Goal: Transaction & Acquisition: Purchase product/service

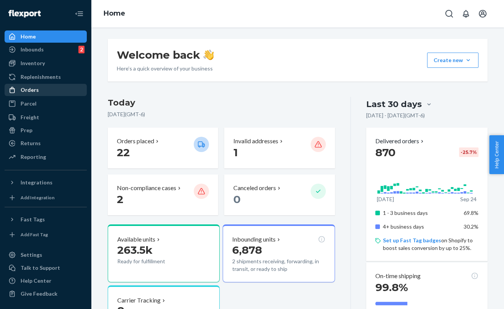
click at [40, 93] on div "Orders" at bounding box center [45, 90] width 81 height 11
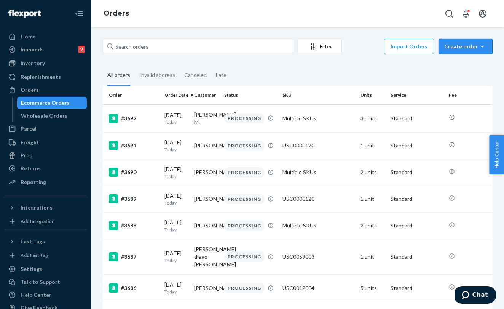
click at [462, 43] on div "Create order" at bounding box center [465, 47] width 43 height 8
click at [464, 67] on span "Ecommerce order" at bounding box center [470, 64] width 47 height 5
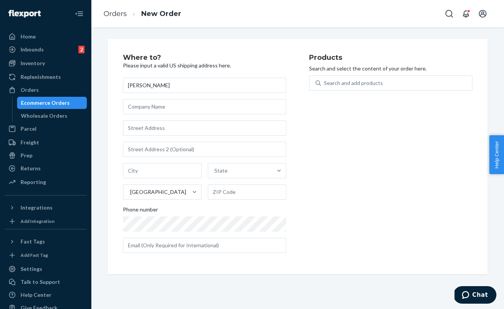
click at [130, 85] on input "[PERSON_NAME]" at bounding box center [204, 85] width 163 height 15
click at [160, 88] on input "[PERSON_NAME]" at bounding box center [204, 85] width 163 height 15
type input "H"
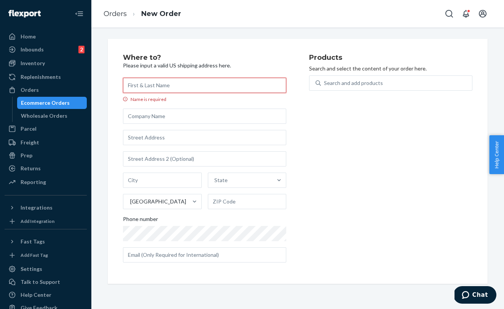
paste input "[PERSON_NAME]"
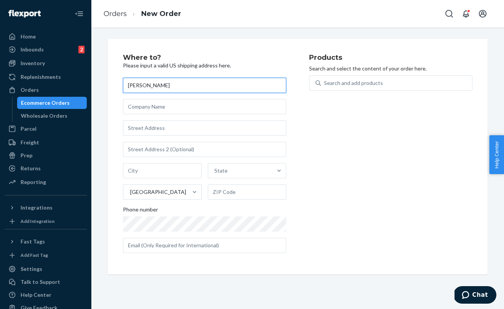
type input "[PERSON_NAME]"
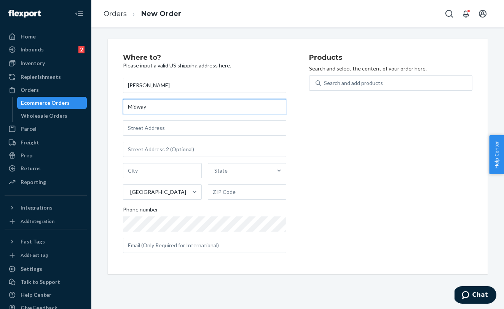
type input "Midway"
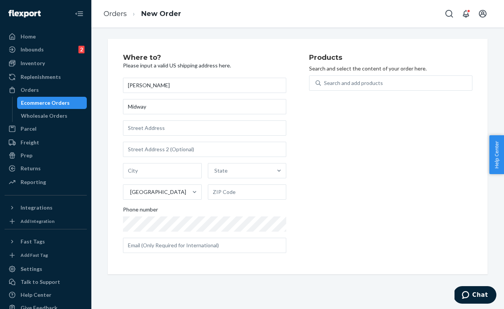
click at [350, 143] on div "Products Search and select the content of your order here. Search and add produ…" at bounding box center [390, 156] width 163 height 205
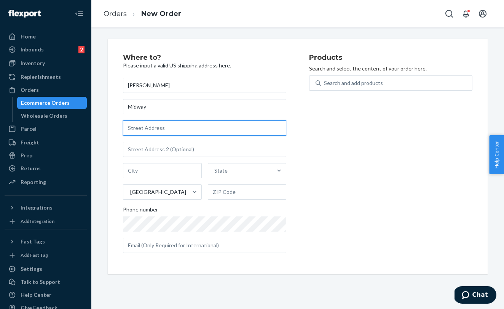
paste input "[STREET_ADDRESS]"
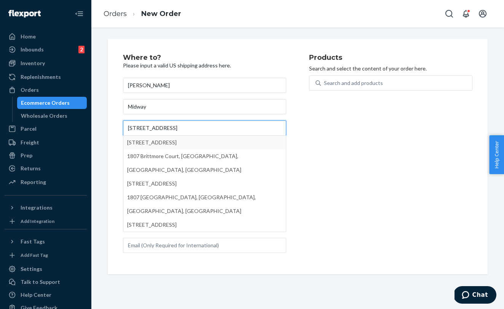
type input "[STREET_ADDRESS]"
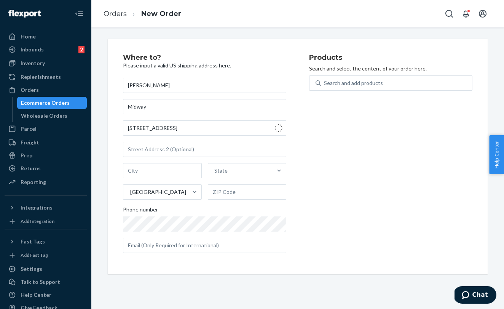
type input "[GEOGRAPHIC_DATA]"
type input "77043"
type input "1807 Brittmoore Rd"
click at [339, 178] on div "Products Search and select the content of your order here. Search and add produ…" at bounding box center [390, 156] width 163 height 205
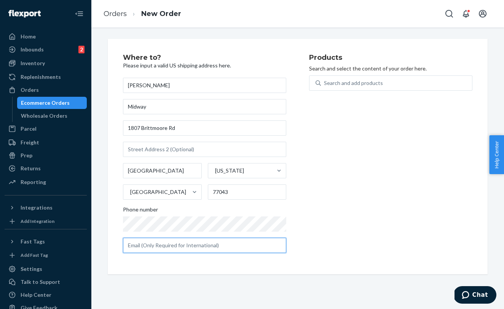
paste input "[PERSON_NAME][EMAIL_ADDRESS][DOMAIN_NAME]"
type input "[PERSON_NAME][EMAIL_ADDRESS][DOMAIN_NAME]"
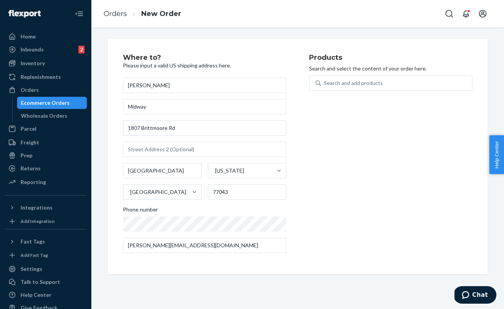
click at [347, 229] on div "Products Search and select the content of your order here. Search and add produ…" at bounding box center [390, 156] width 163 height 205
click at [341, 85] on div "Search and add products" at bounding box center [353, 83] width 59 height 8
click at [325, 85] on input "Search and add products" at bounding box center [324, 83] width 1 height 8
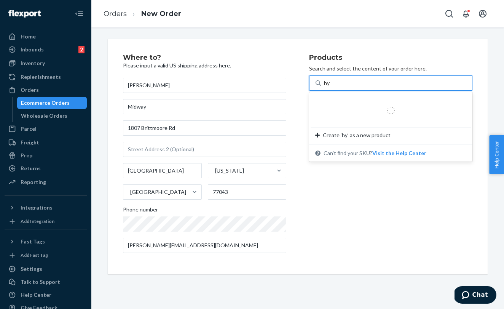
type input "hya"
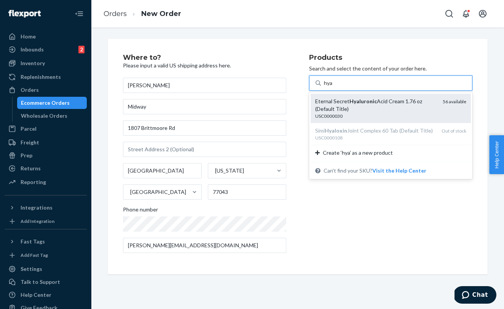
click at [361, 108] on div "Eternal Secret [MEDICAL_DATA] Cream 1.76 oz (Default Title)" at bounding box center [375, 104] width 121 height 15
click at [333, 87] on input "hya" at bounding box center [328, 83] width 9 height 8
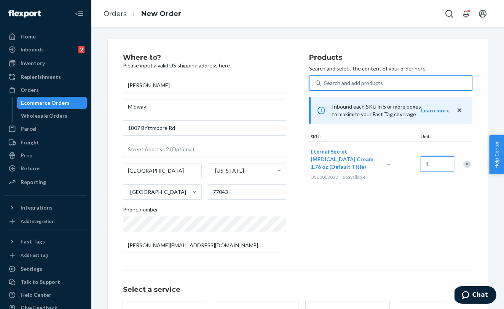
click at [441, 165] on input "1" at bounding box center [438, 163] width 34 height 15
type input "16"
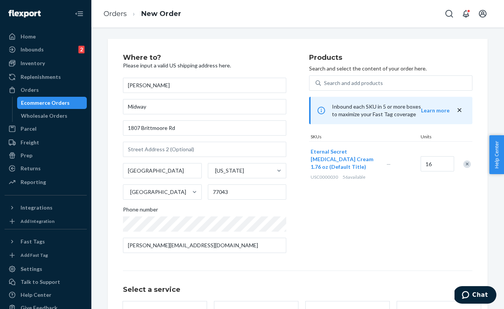
click at [404, 209] on div "Products Search and select the content of your order here. Search and add produ…" at bounding box center [390, 156] width 163 height 205
click at [379, 78] on div "Search and add products" at bounding box center [396, 83] width 151 height 14
click at [325, 79] on input "Search and add products" at bounding box center [324, 83] width 1 height 8
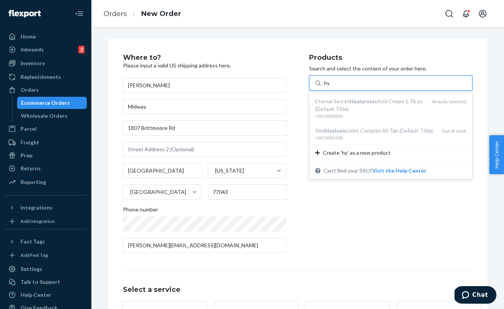
type input "h"
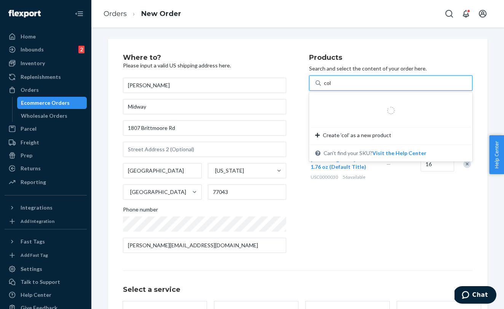
type input "coll"
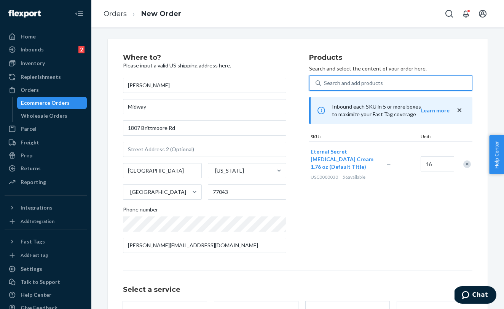
click at [348, 75] on div "Search and add products" at bounding box center [390, 82] width 163 height 15
click at [325, 79] on input "0 results available. Select is focused ,type to refine list, press Down to open…" at bounding box center [324, 83] width 1 height 8
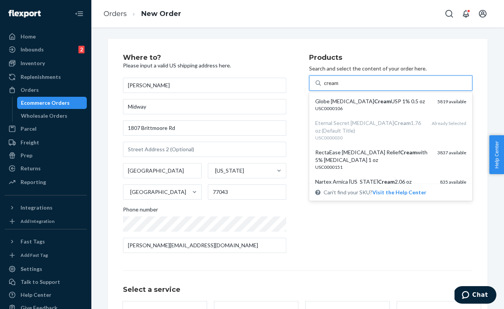
type input "cream"
click at [391, 206] on div "Products Search and select the content of your order here. option undefined foc…" at bounding box center [390, 156] width 163 height 205
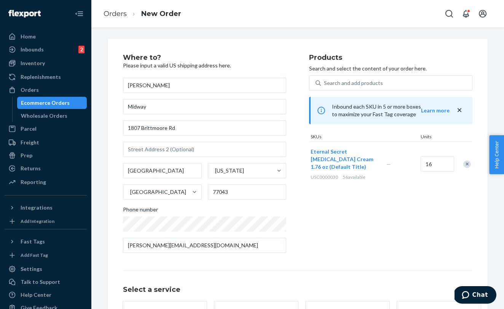
click at [464, 111] on div "Inbound each SKU in 5 or more boxes to maximize your Fast Tag coverage Learn mo…" at bounding box center [390, 110] width 163 height 27
click at [459, 110] on icon "close" at bounding box center [460, 110] width 8 height 8
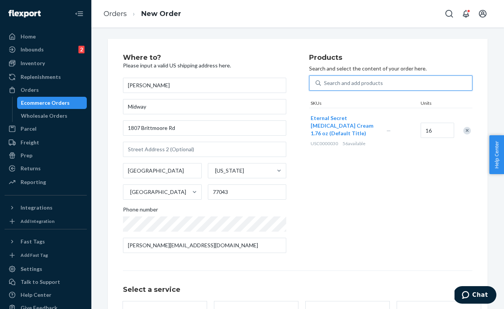
click at [348, 79] on div "Search and add products" at bounding box center [353, 83] width 59 height 8
click at [325, 79] on input "0 results available. Use Up and Down to choose options, press Enter to select t…" at bounding box center [324, 83] width 1 height 8
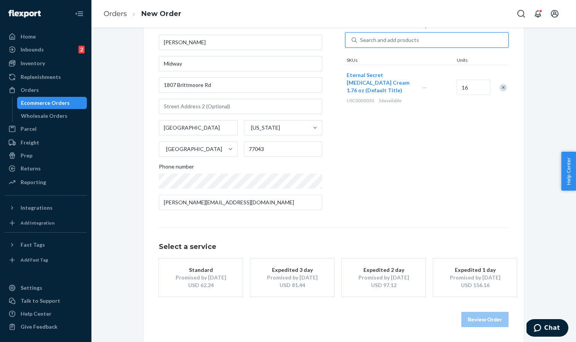
scroll to position [43, 0]
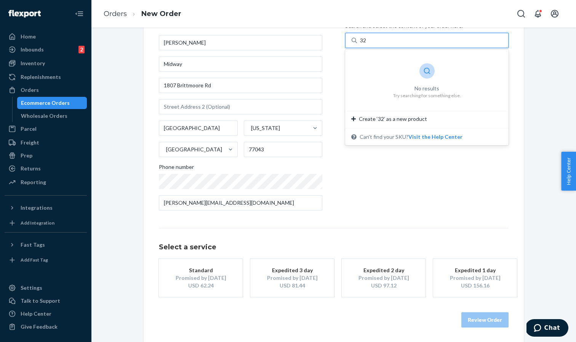
type input "3"
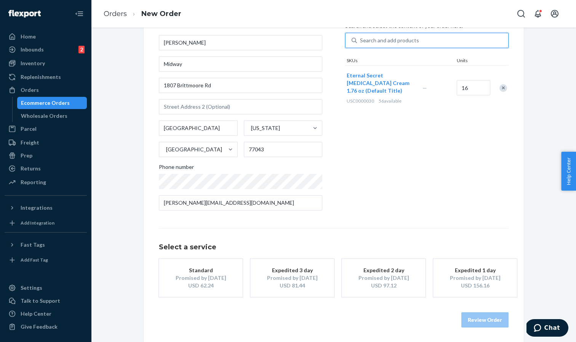
click at [374, 43] on div "Search and add products" at bounding box center [389, 41] width 59 height 8
click at [361, 43] on input "0 results available. Use Up and Down to choose options, press Enter to select t…" at bounding box center [360, 41] width 1 height 8
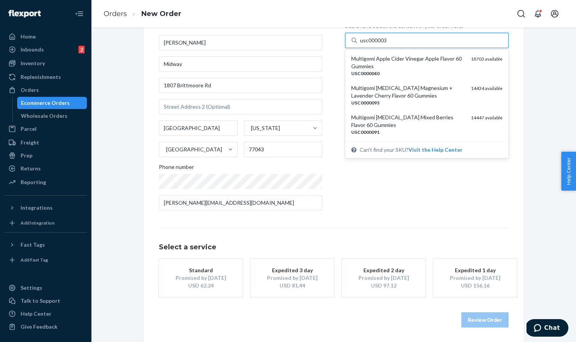
type input "usc0000032"
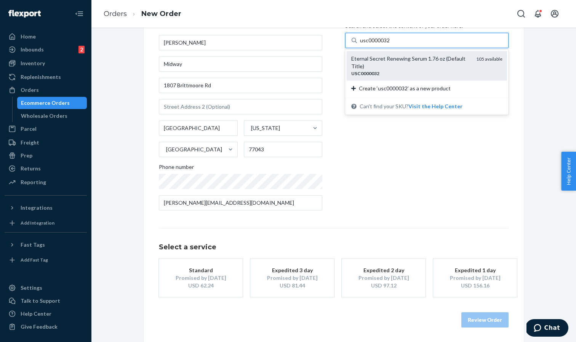
click at [402, 73] on div "USC0000032" at bounding box center [410, 73] width 119 height 6
click at [390, 44] on input "usc0000032" at bounding box center [375, 41] width 30 height 8
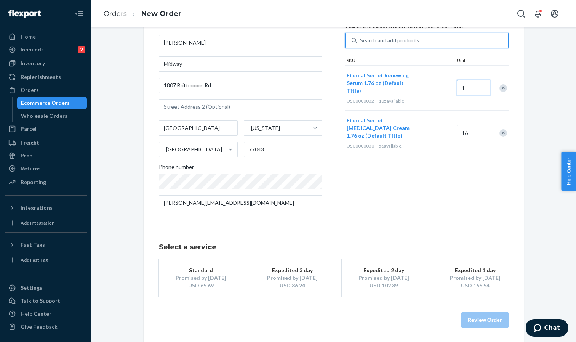
click at [470, 88] on input "1" at bounding box center [474, 87] width 34 height 15
click at [467, 91] on input "1" at bounding box center [474, 87] width 34 height 15
type input "16"
click at [448, 197] on div "Products Search and select the content of your order here. Search and add produ…" at bounding box center [426, 113] width 163 height 205
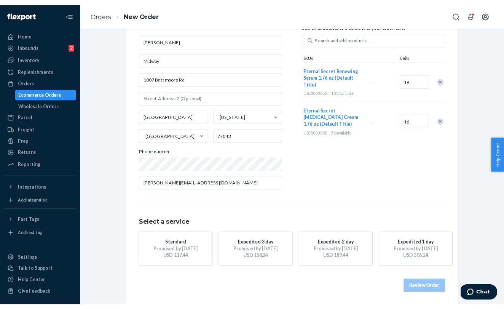
scroll to position [42, 0]
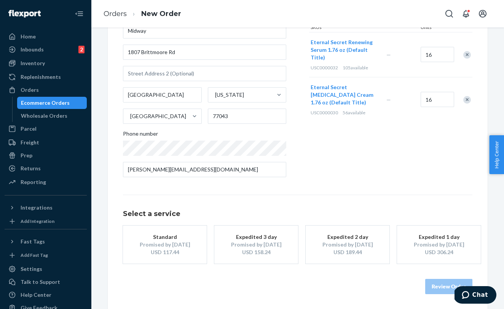
click at [349, 164] on div "Products Search and select the content of your order here. Search and add produ…" at bounding box center [390, 80] width 163 height 205
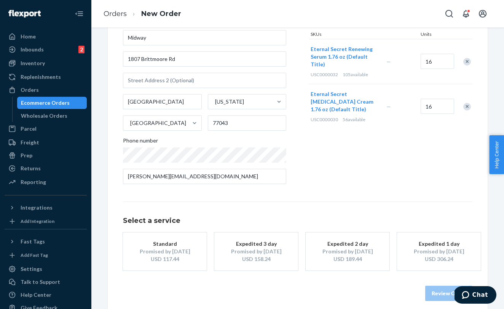
scroll to position [64, 0]
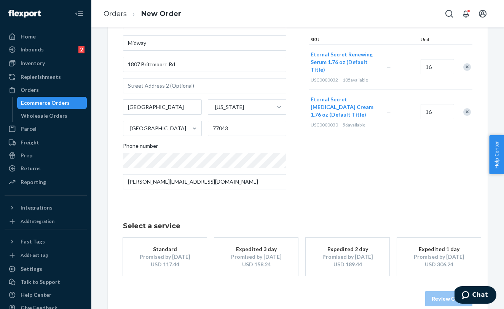
click at [356, 260] on div "USD 189.44" at bounding box center [347, 264] width 61 height 8
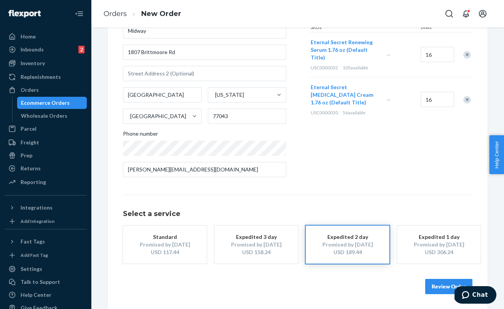
scroll to position [75, 0]
click at [433, 279] on button "Review Order" at bounding box center [448, 286] width 47 height 15
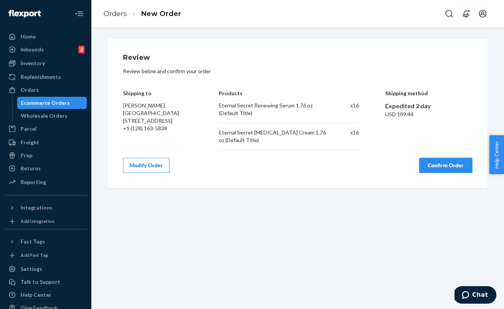
click at [452, 158] on button "Confirm Order" at bounding box center [445, 165] width 53 height 15
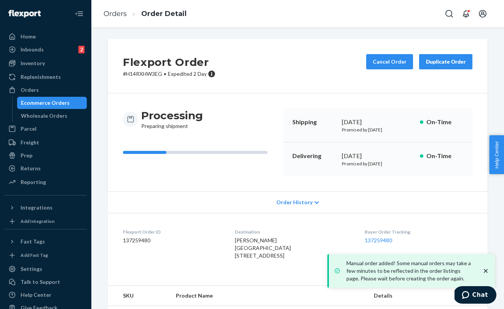
click at [486, 272] on icon "close toast" at bounding box center [486, 271] width 8 height 8
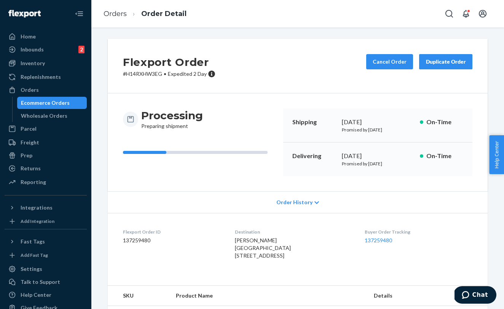
click at [45, 43] on ul "Home Inbounds 2 Shipping Plans Problems 2 Inventory Products Replenishments Ord…" at bounding box center [46, 109] width 82 height 158
click at [42, 40] on div "Home" at bounding box center [45, 36] width 81 height 11
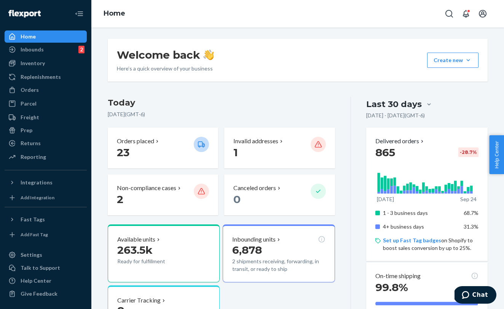
click at [43, 43] on ul "Home Inbounds 2 Shipping Plans Problems 2 Inventory Products Replenishments Ord…" at bounding box center [46, 96] width 82 height 133
click at [52, 46] on div "Inbounds 2" at bounding box center [45, 49] width 81 height 11
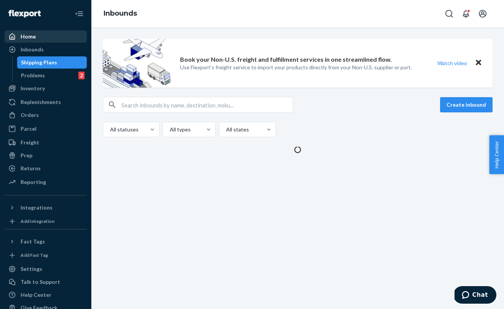
click at [44, 36] on div "Home" at bounding box center [45, 36] width 81 height 11
